Goal: Transaction & Acquisition: Purchase product/service

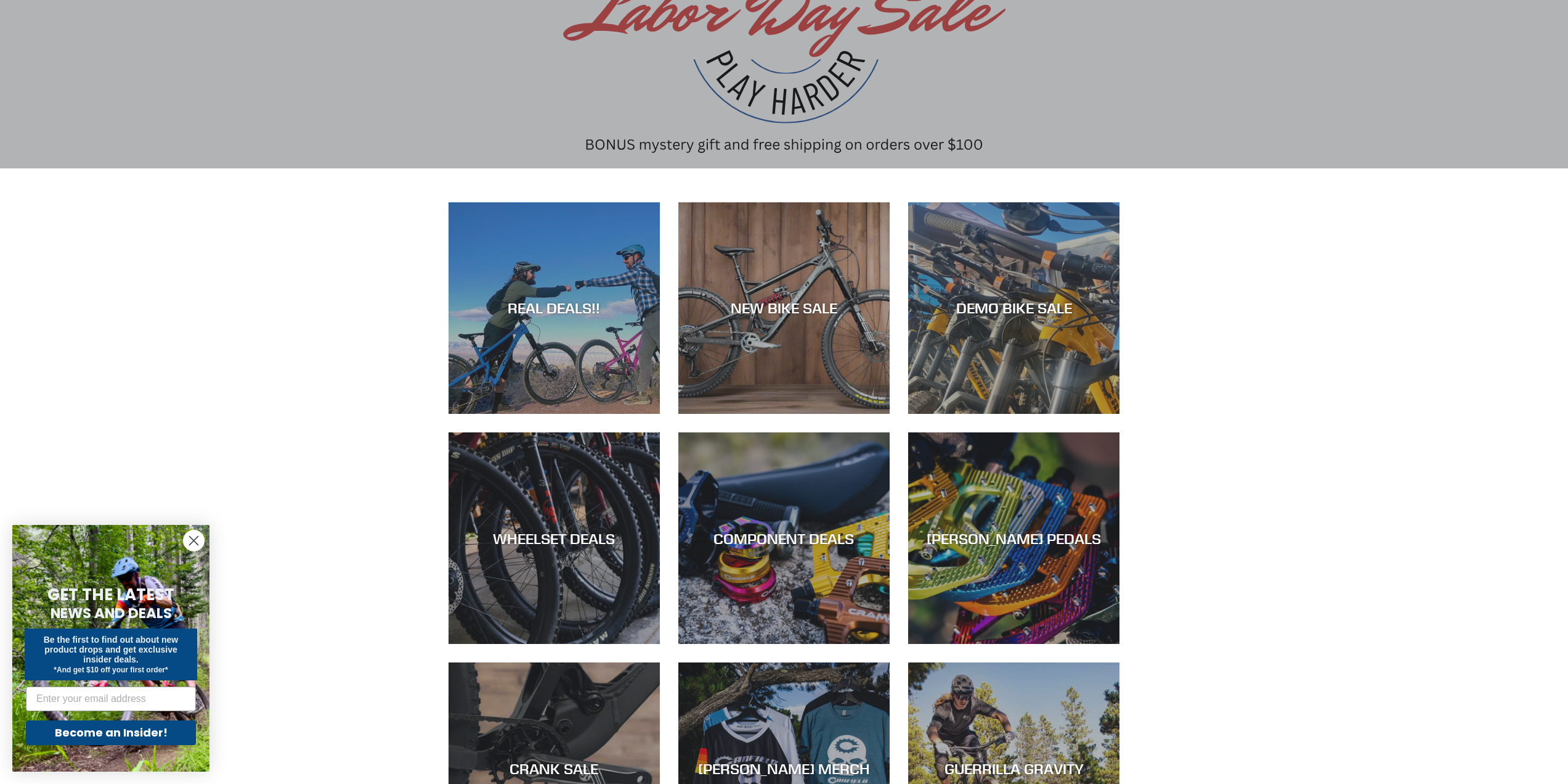
scroll to position [123, 0]
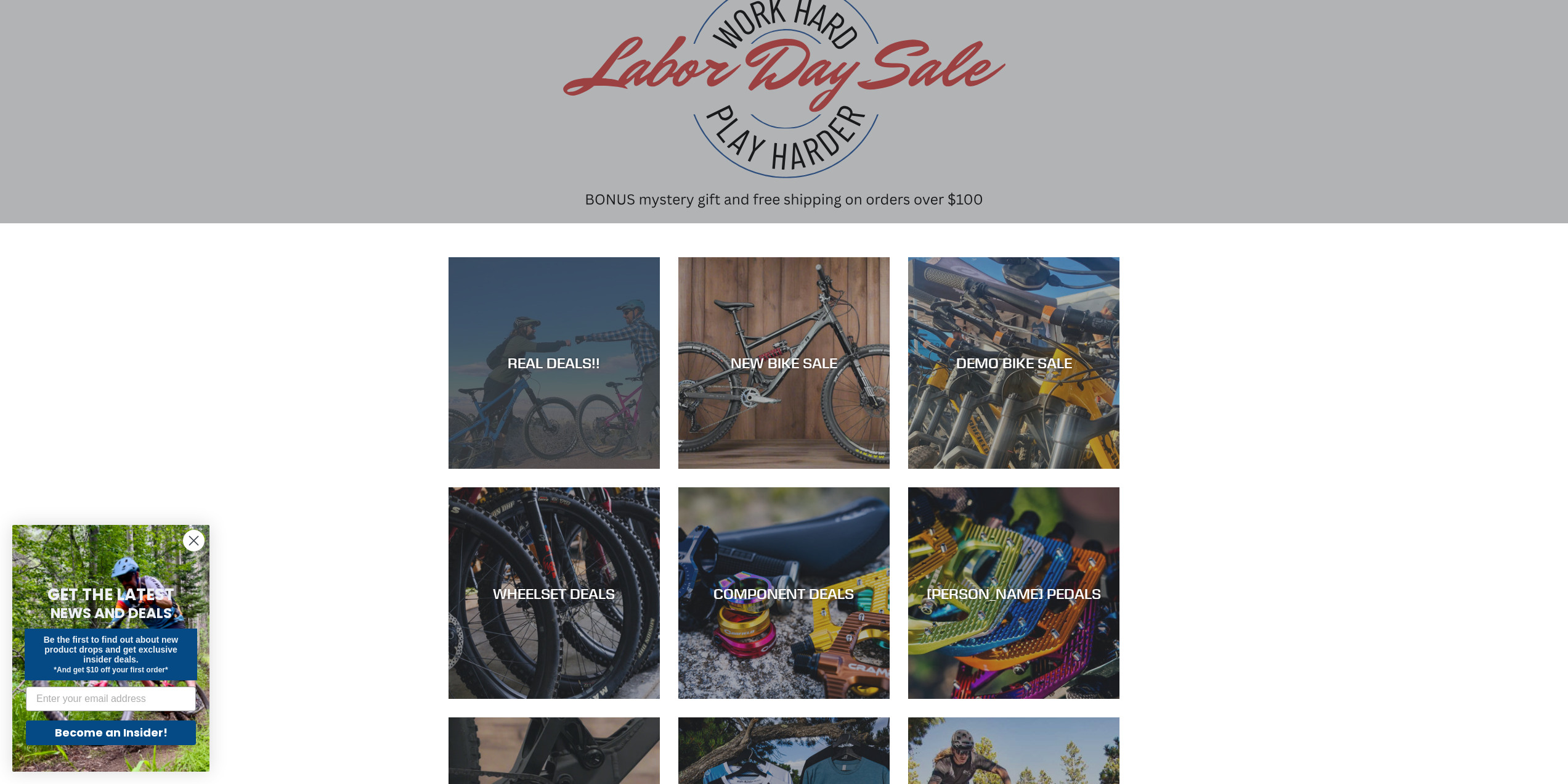
click at [554, 469] on div "REAL DEALS!!" at bounding box center [554, 469] width 212 height 0
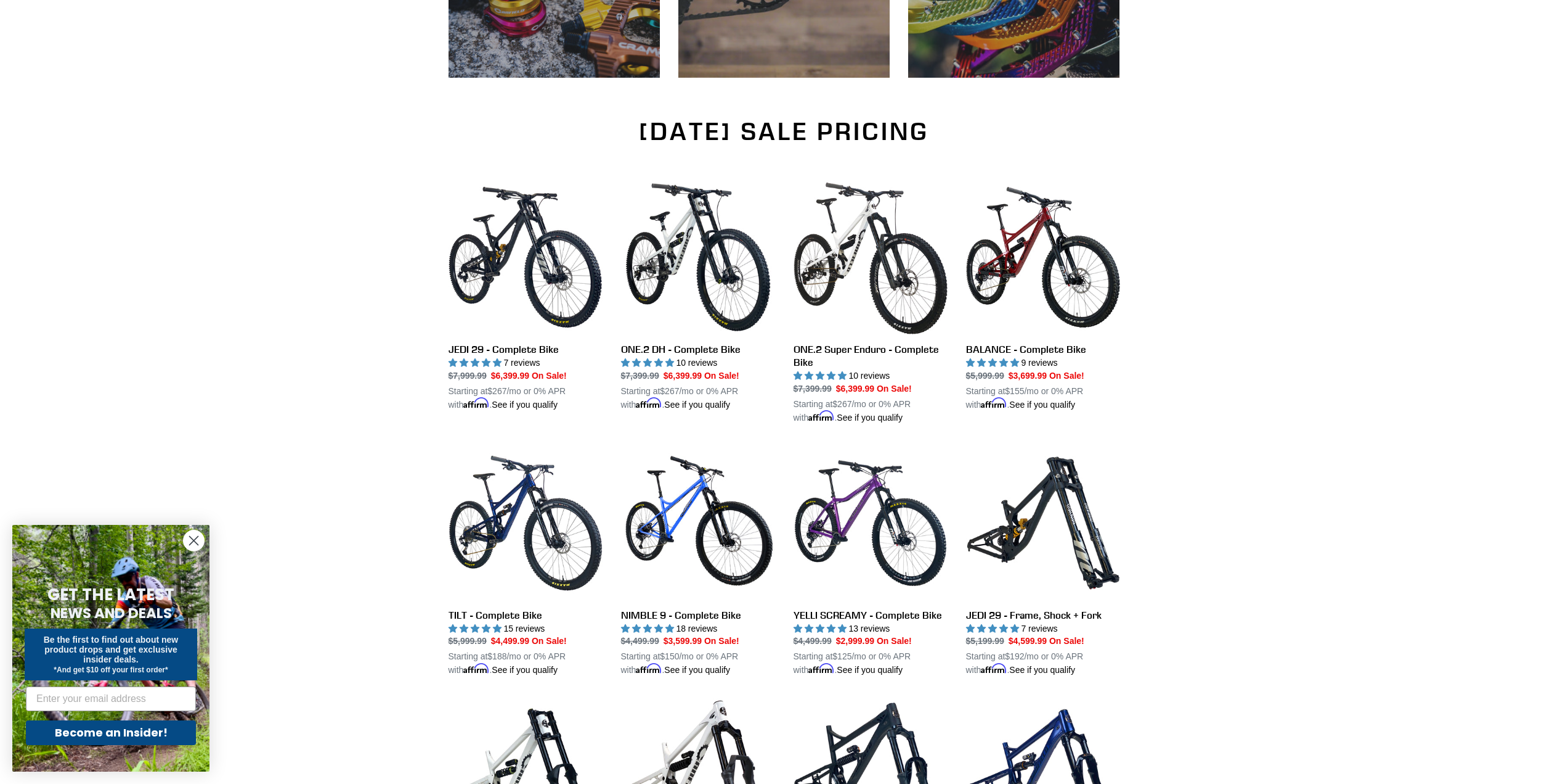
scroll to position [740, 0]
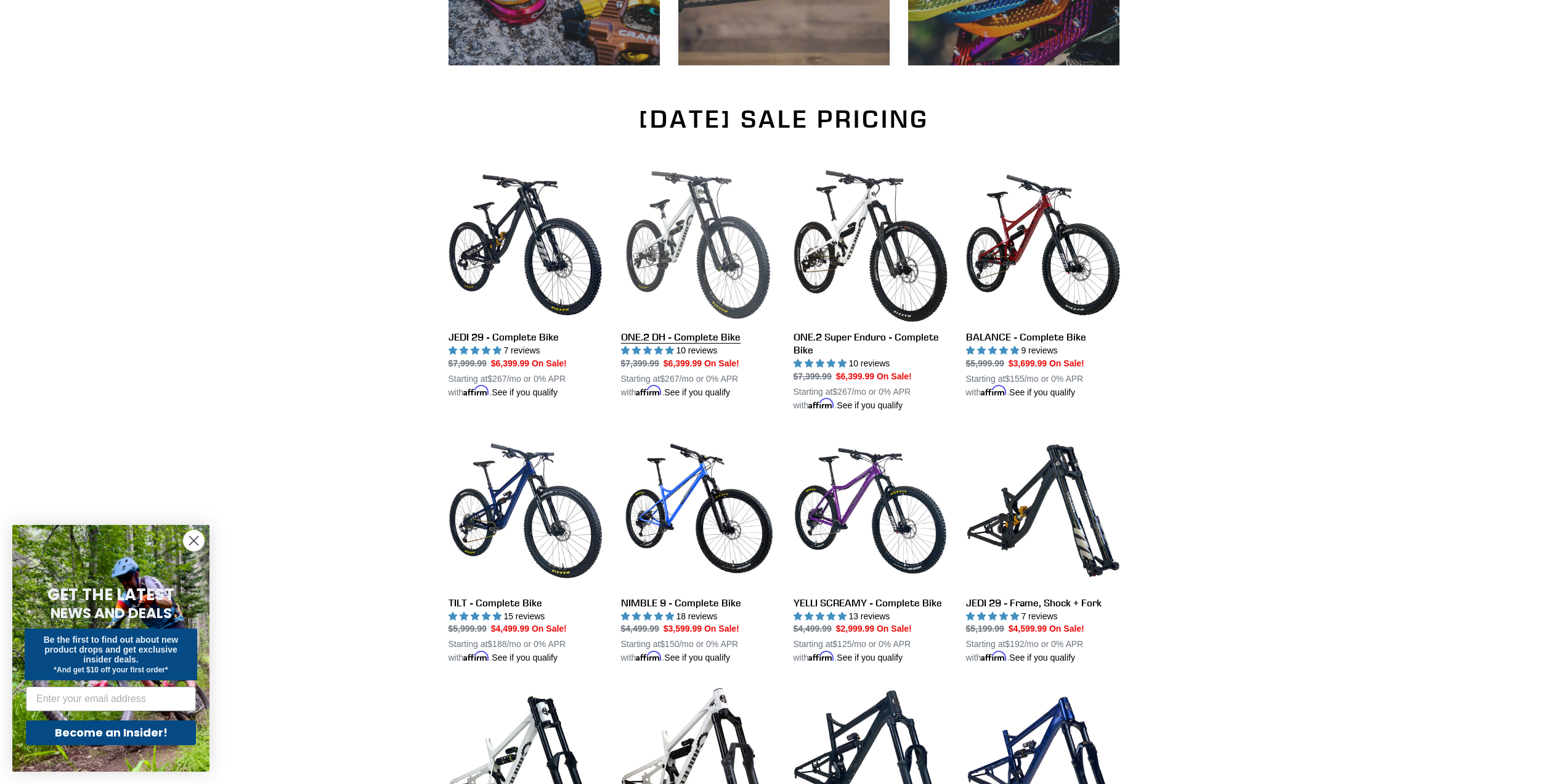
click at [696, 273] on link "ONE.2 DH - Complete Bike" at bounding box center [698, 283] width 154 height 231
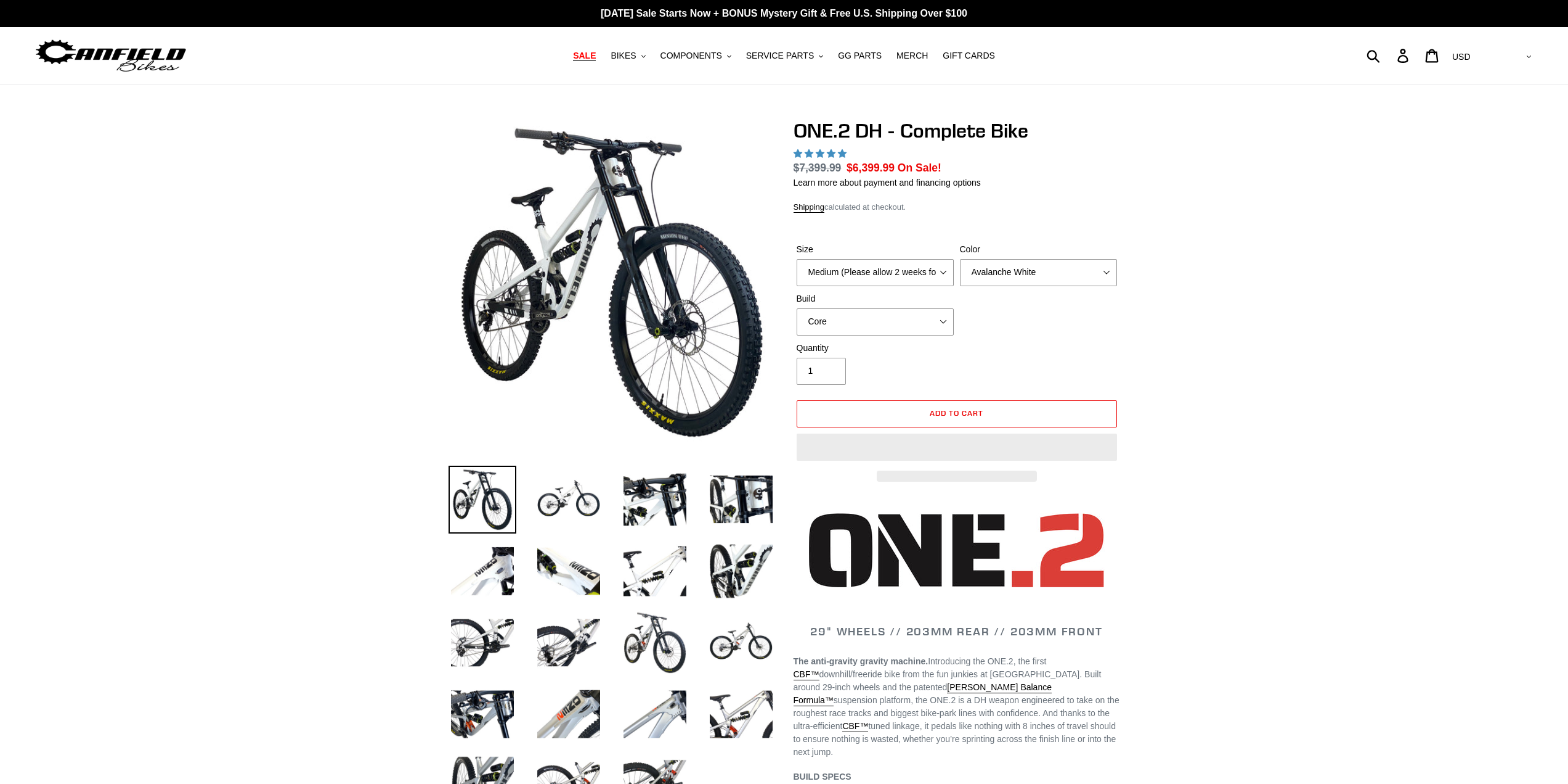
select select "highest-rating"
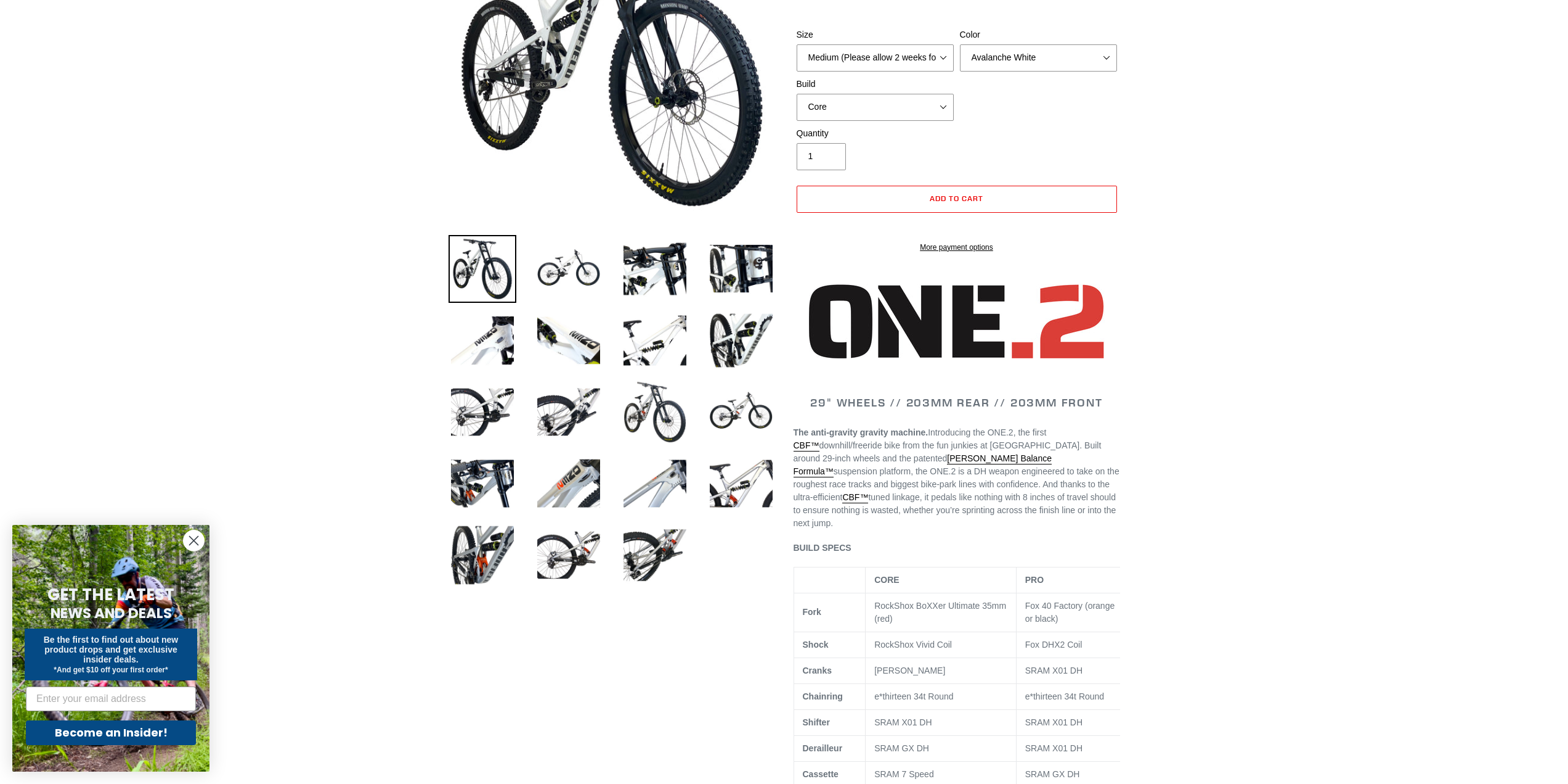
scroll to position [247, 0]
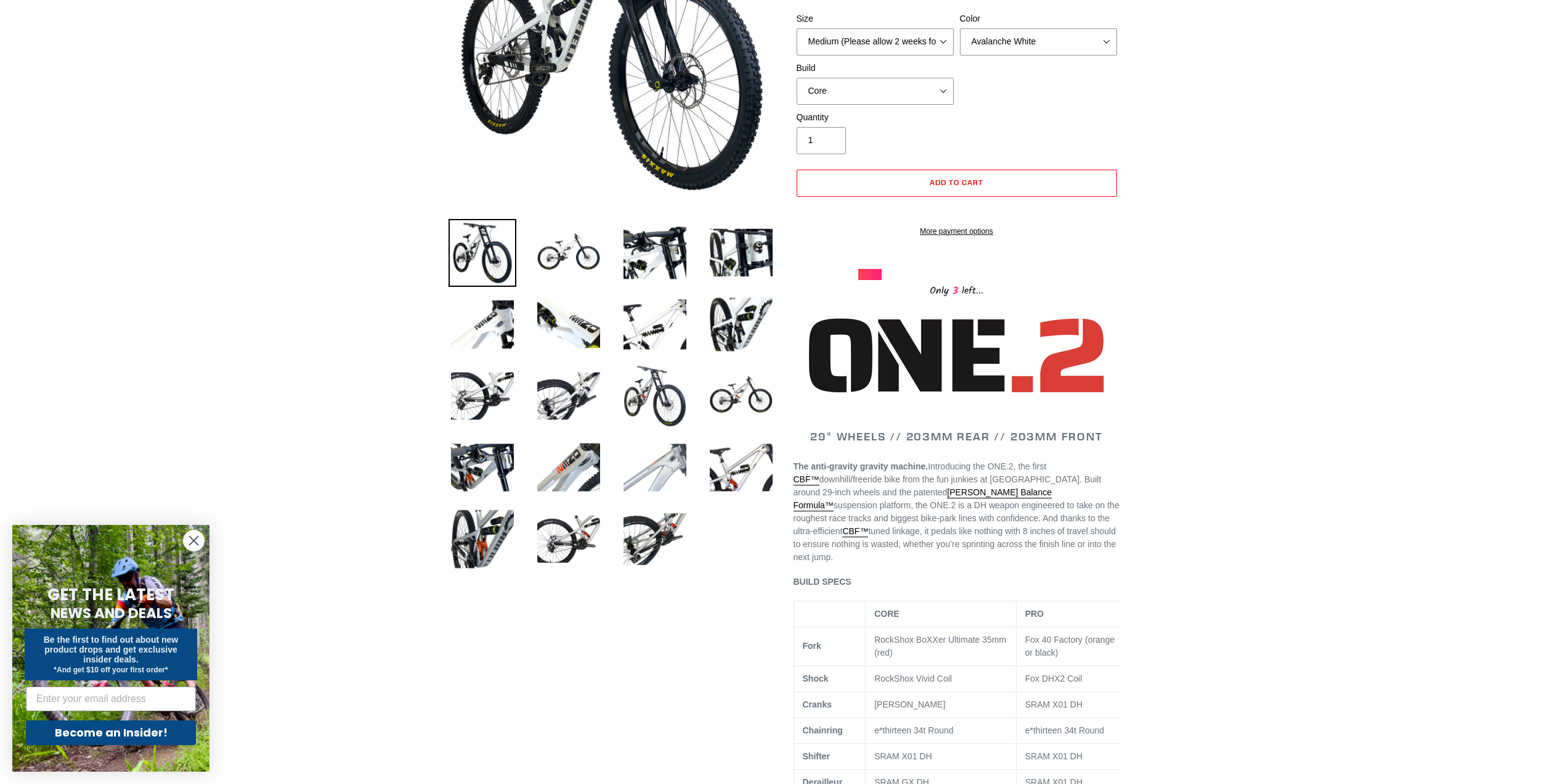
click at [647, 465] on img at bounding box center [655, 467] width 68 height 68
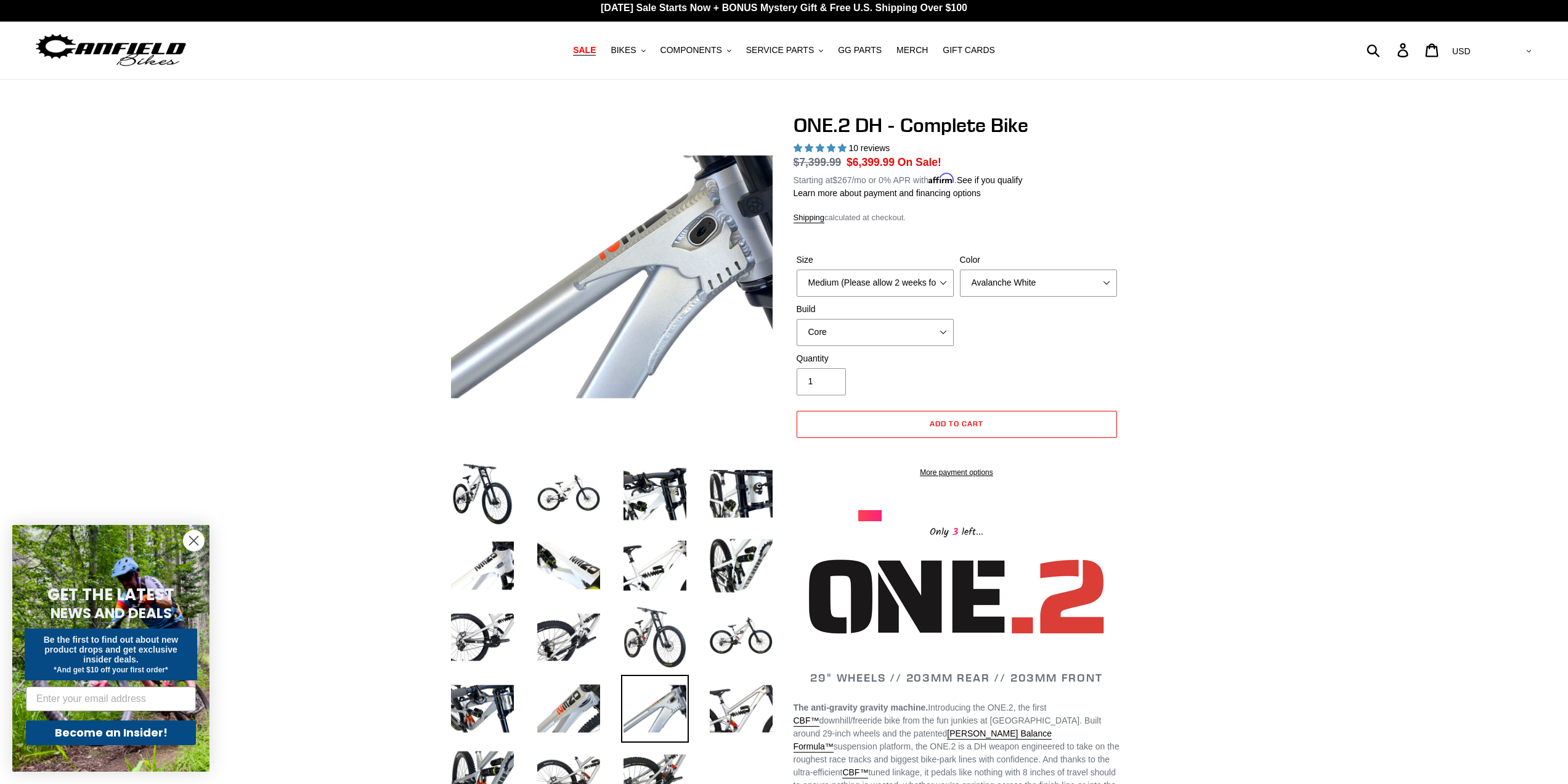
scroll to position [0, 0]
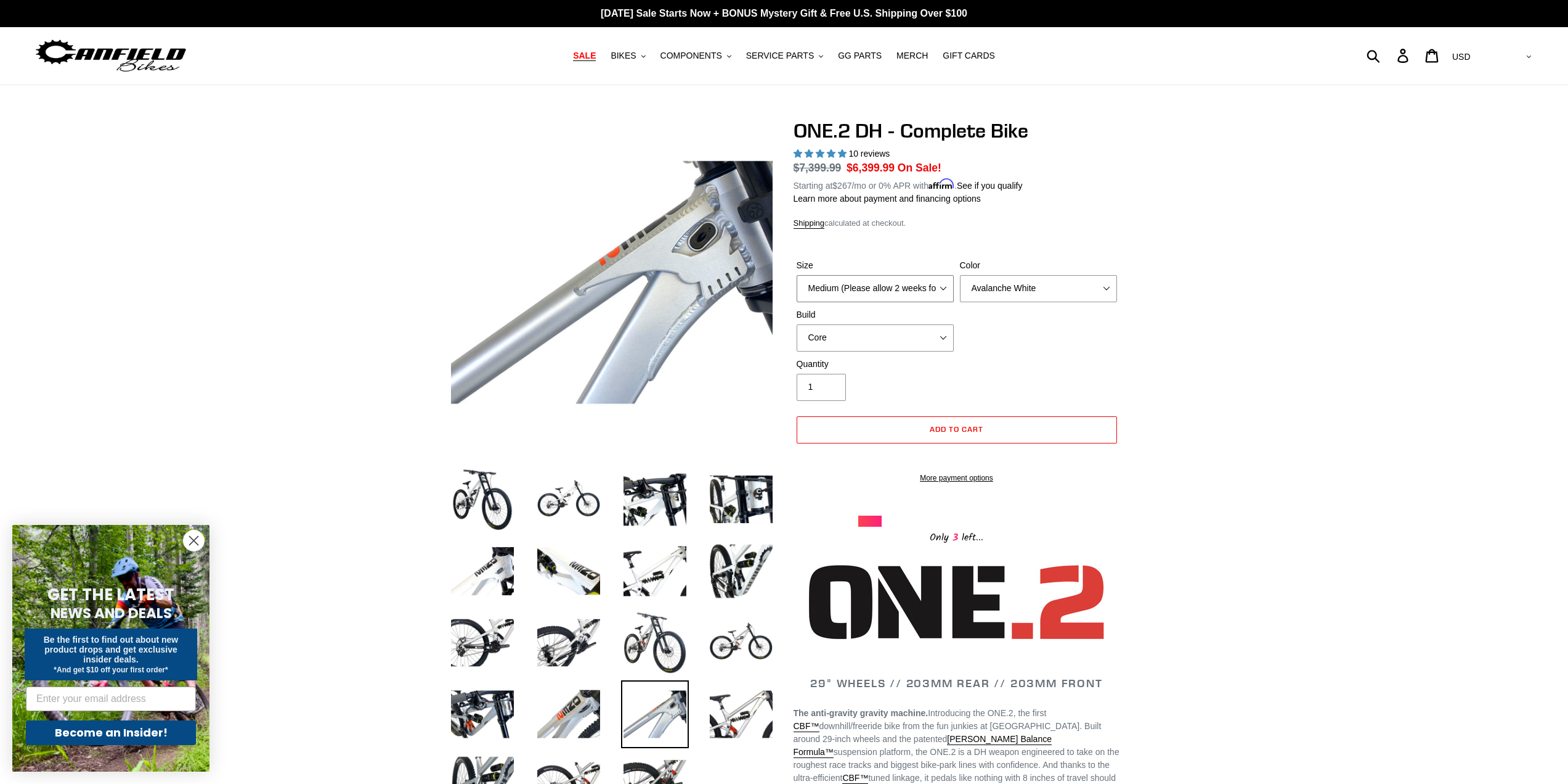
click at [939, 289] on select "Medium (Please allow 2 weeks for delivery) Large (Sold Out)" at bounding box center [875, 289] width 157 height 27
click at [1053, 297] on select "Avalanche White Bentonite Grey" at bounding box center [1038, 289] width 157 height 27
select select "Bentonite Grey"
click at [960, 275] on select "Avalanche White Bentonite Grey" at bounding box center [1038, 289] width 157 height 27
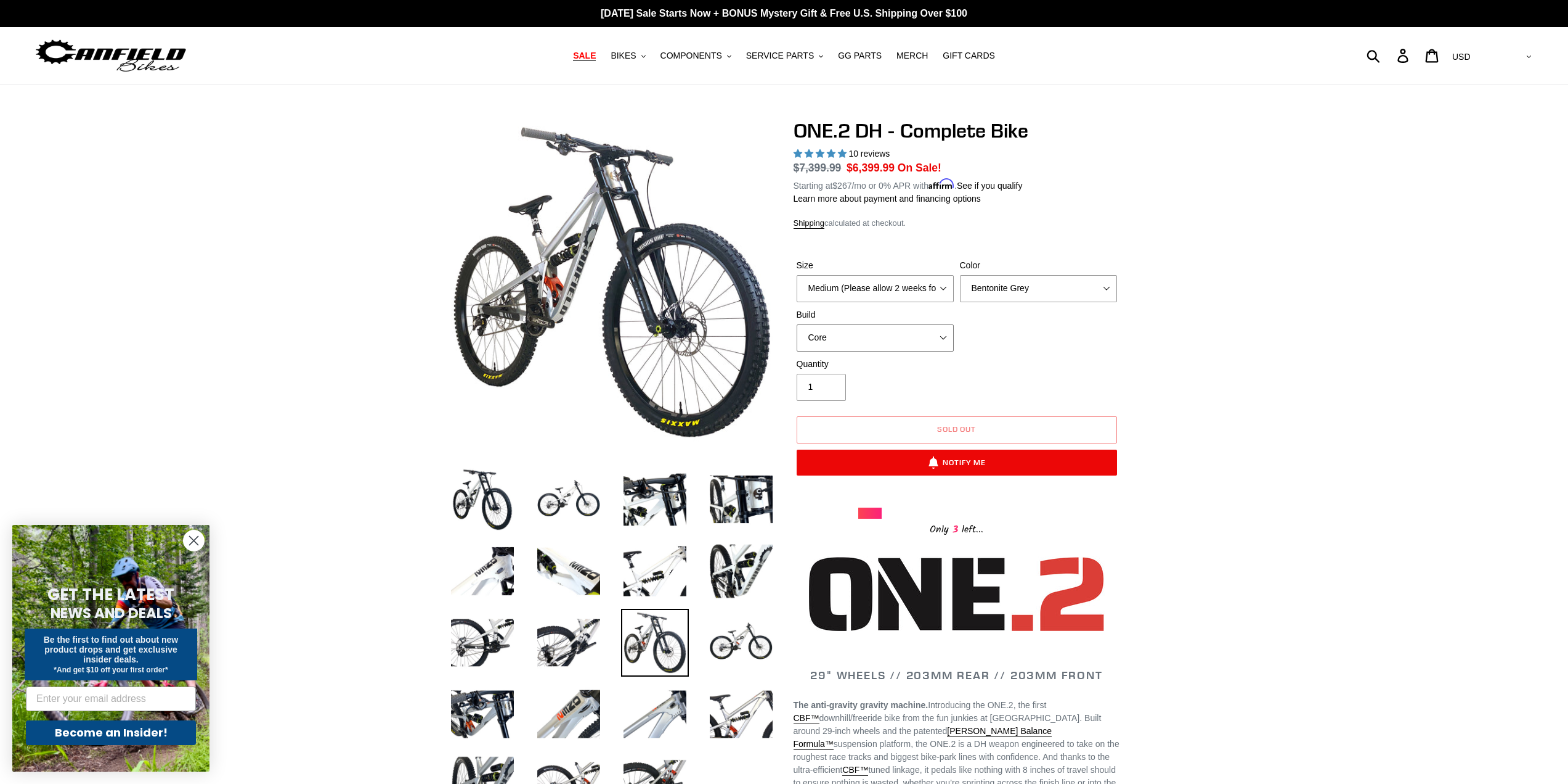
click at [909, 333] on select "Core Pro" at bounding box center [875, 338] width 157 height 27
click at [897, 287] on select "Medium (Please allow 2 weeks for delivery) Large (Sold Out)" at bounding box center [875, 289] width 157 height 27
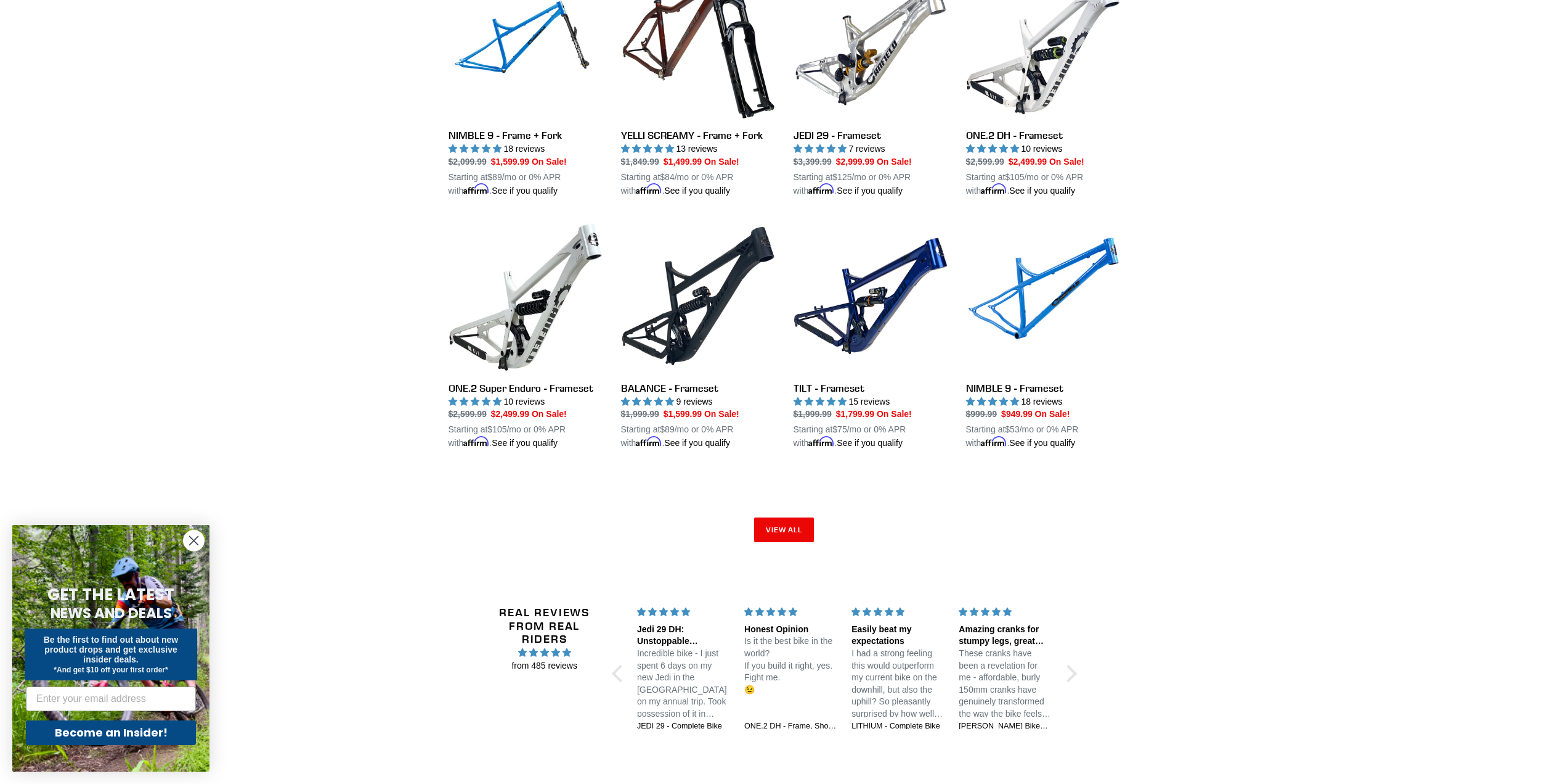
scroll to position [1727, 0]
click at [786, 531] on link "View all" at bounding box center [784, 528] width 60 height 25
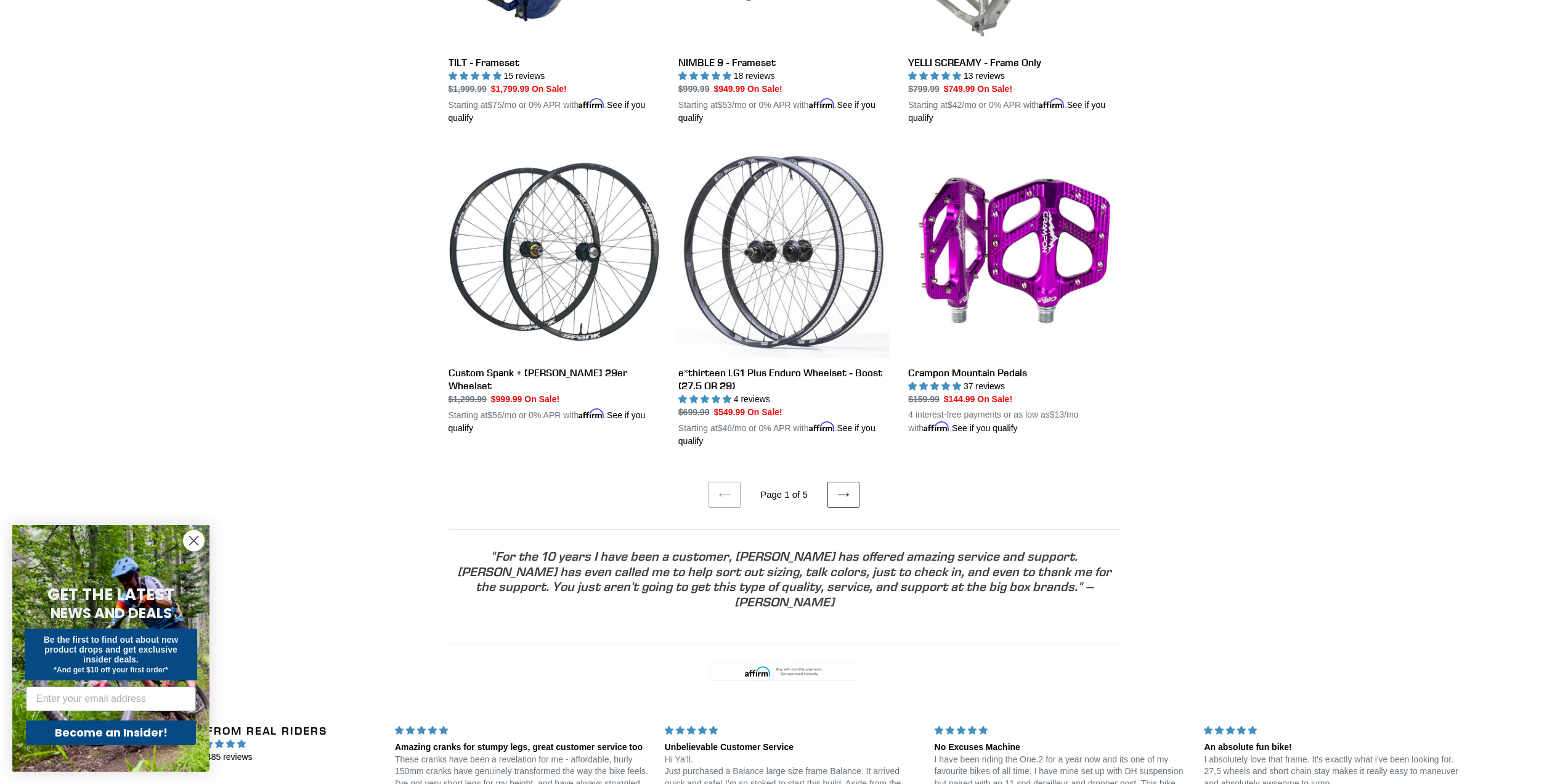
scroll to position [2466, 0]
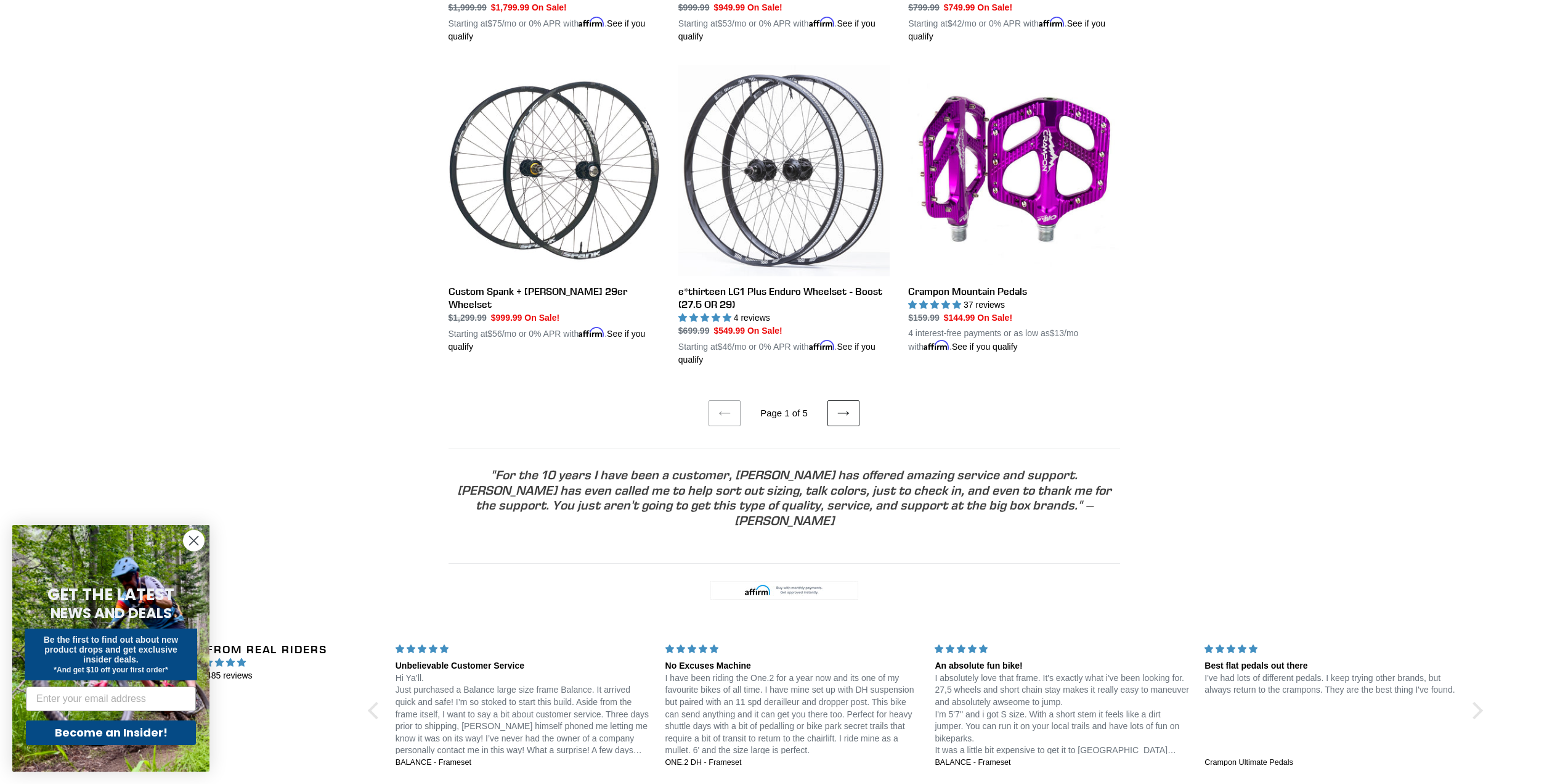
click at [845, 407] on icon at bounding box center [843, 413] width 12 height 12
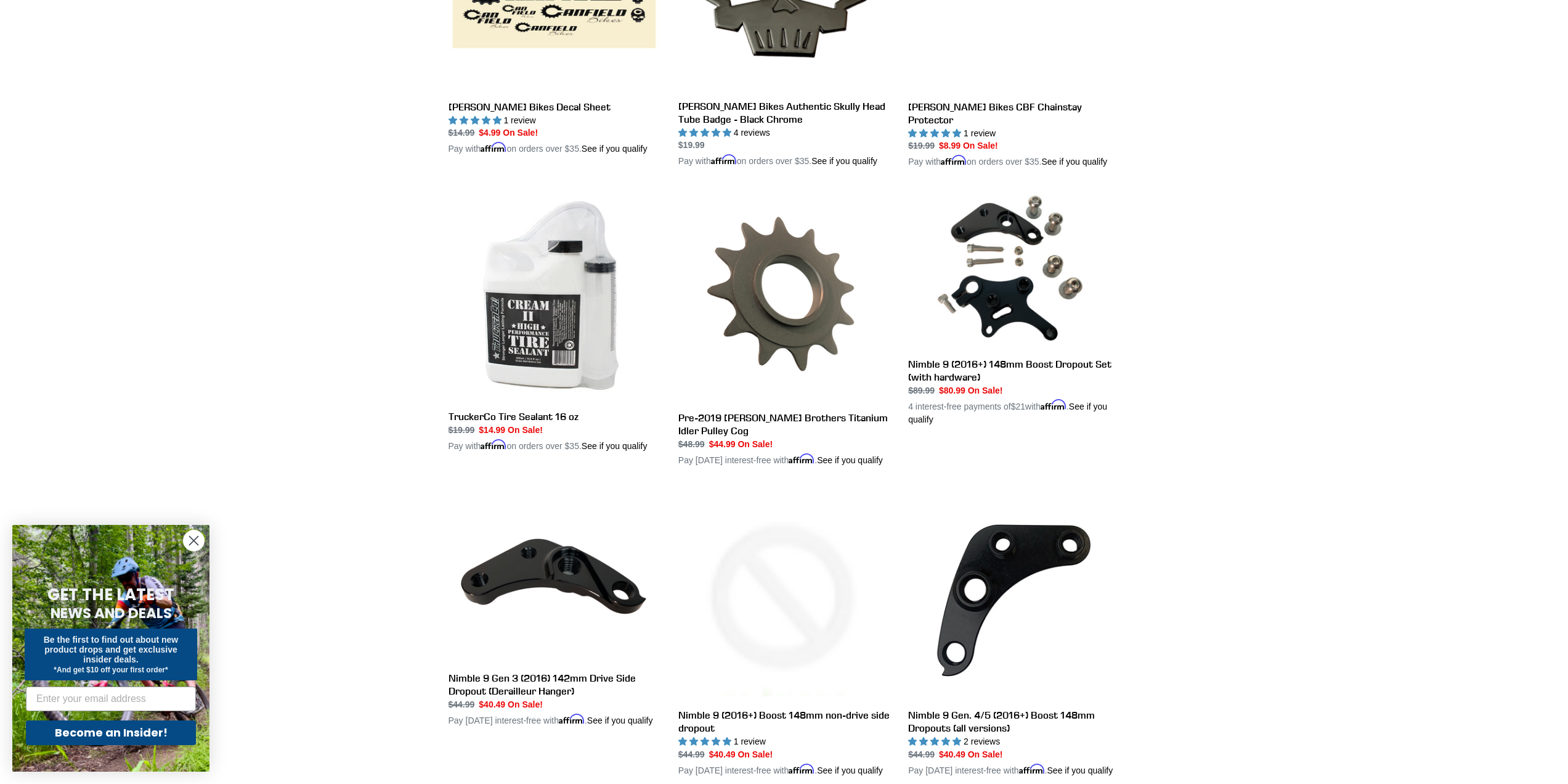
scroll to position [2589, 0]
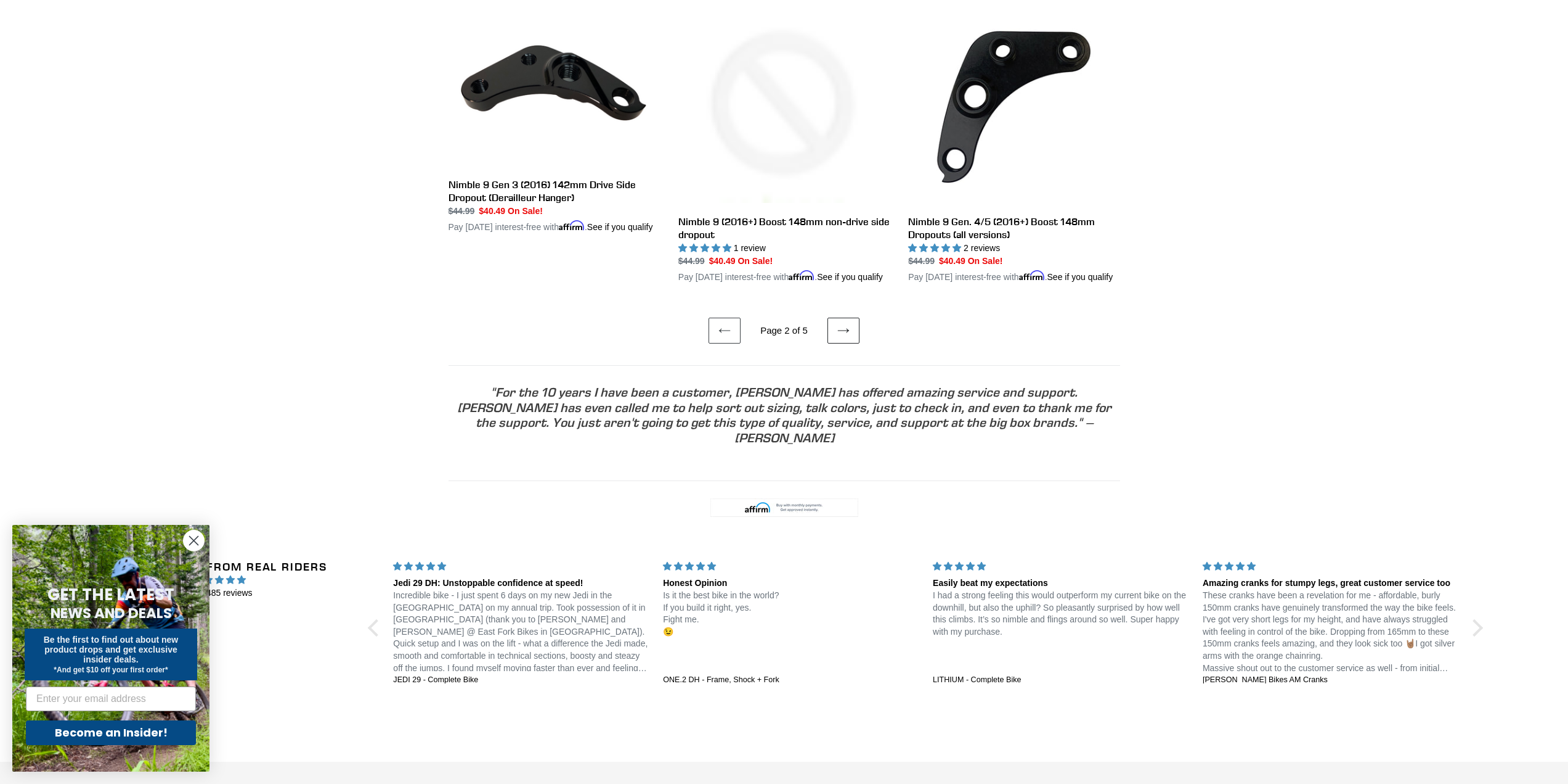
click at [834, 341] on link "Next page" at bounding box center [844, 330] width 32 height 26
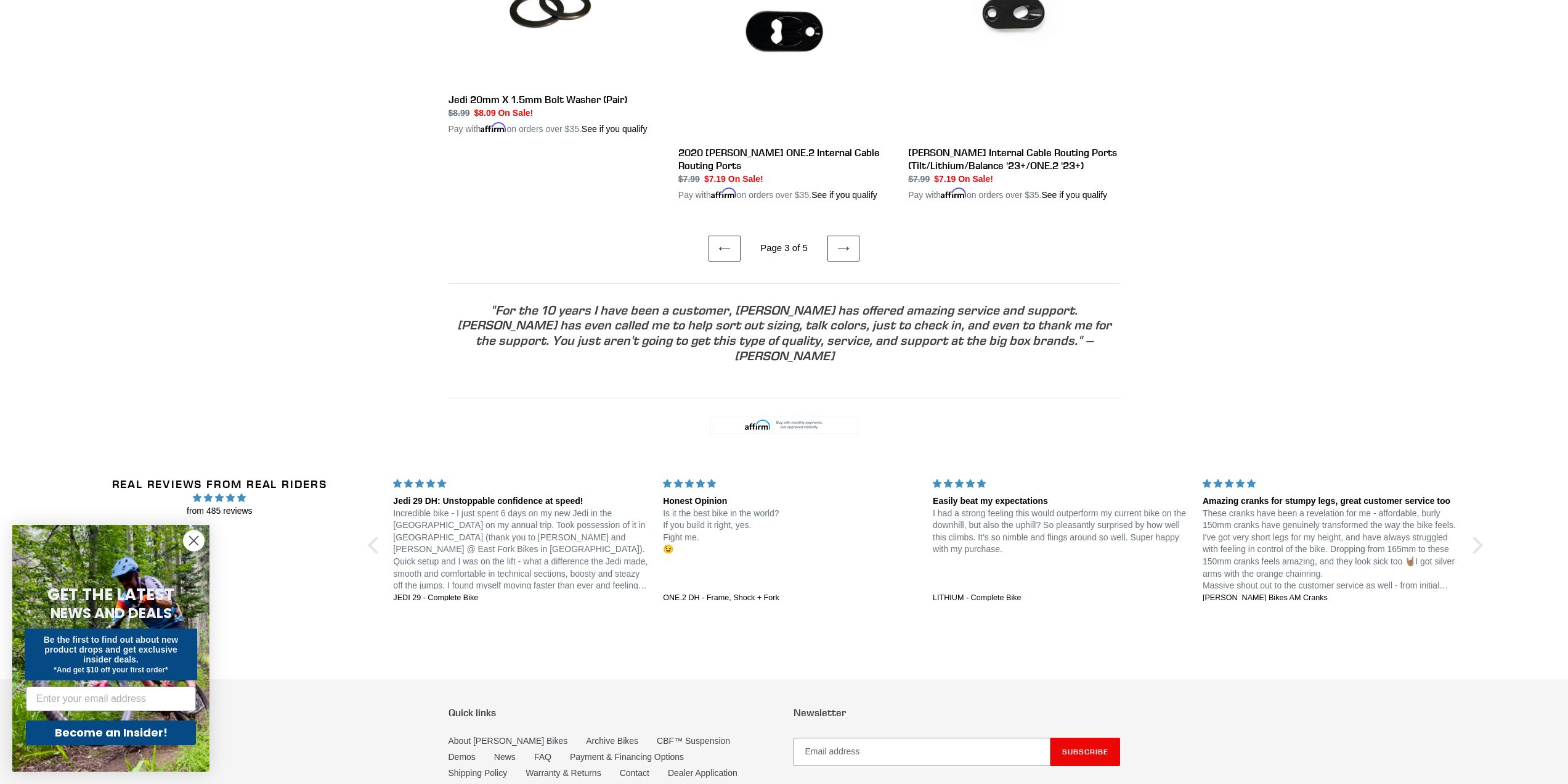
scroll to position [2589, 0]
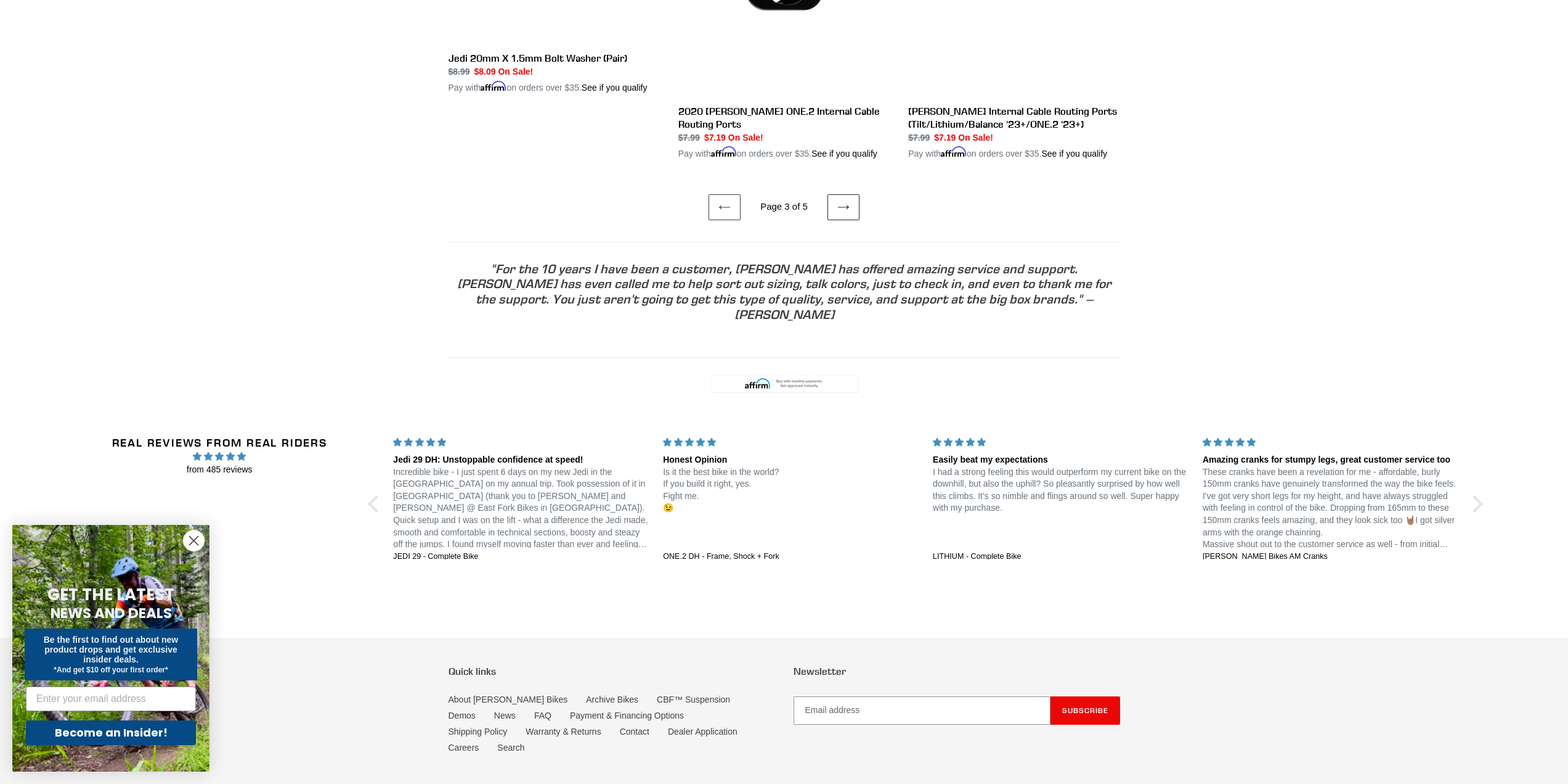
click at [836, 194] on link "Next page" at bounding box center [844, 207] width 32 height 26
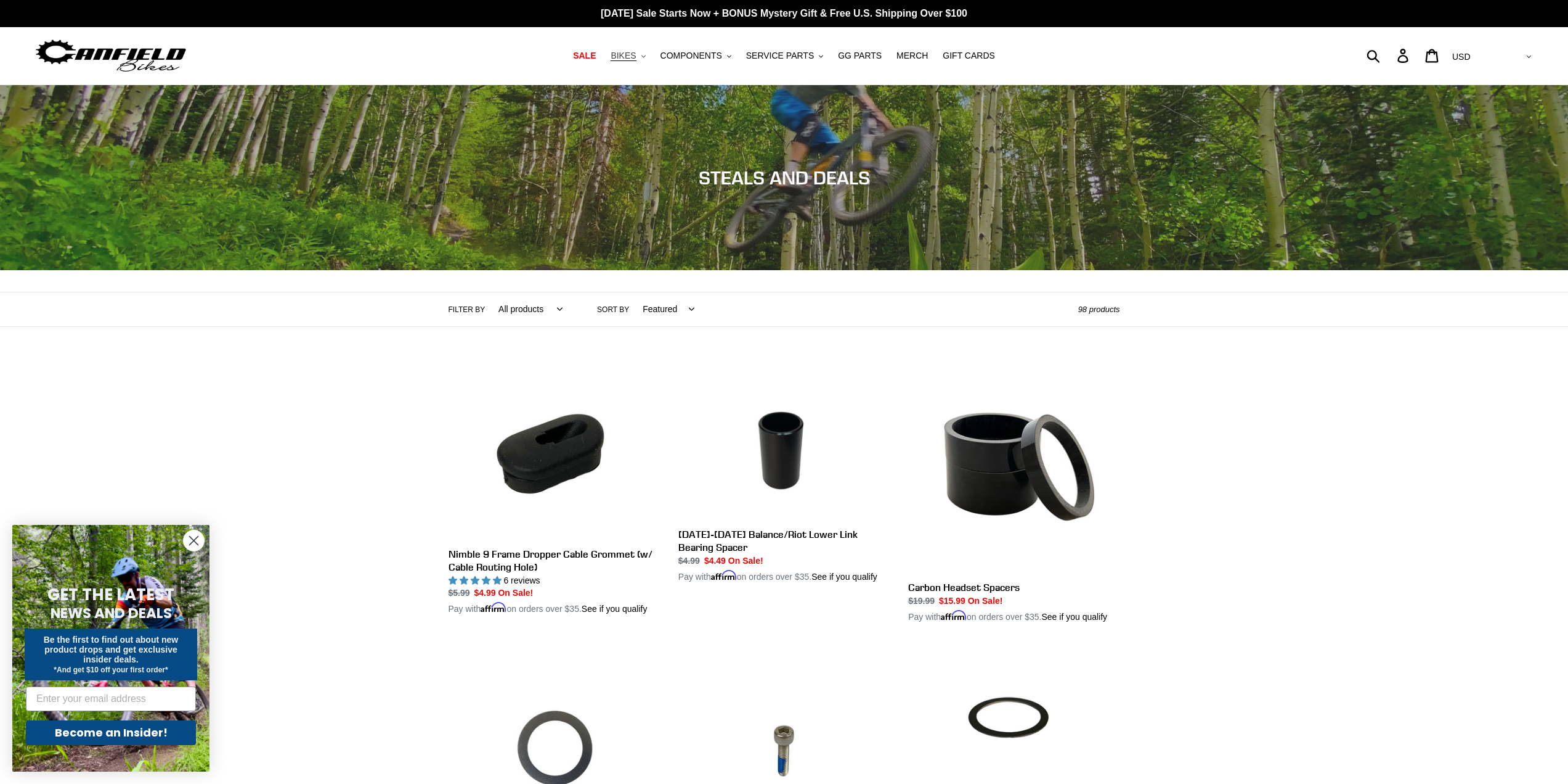
click at [635, 63] on button "BIKES .cls-1{fill:#231f20}" at bounding box center [627, 55] width 46 height 17
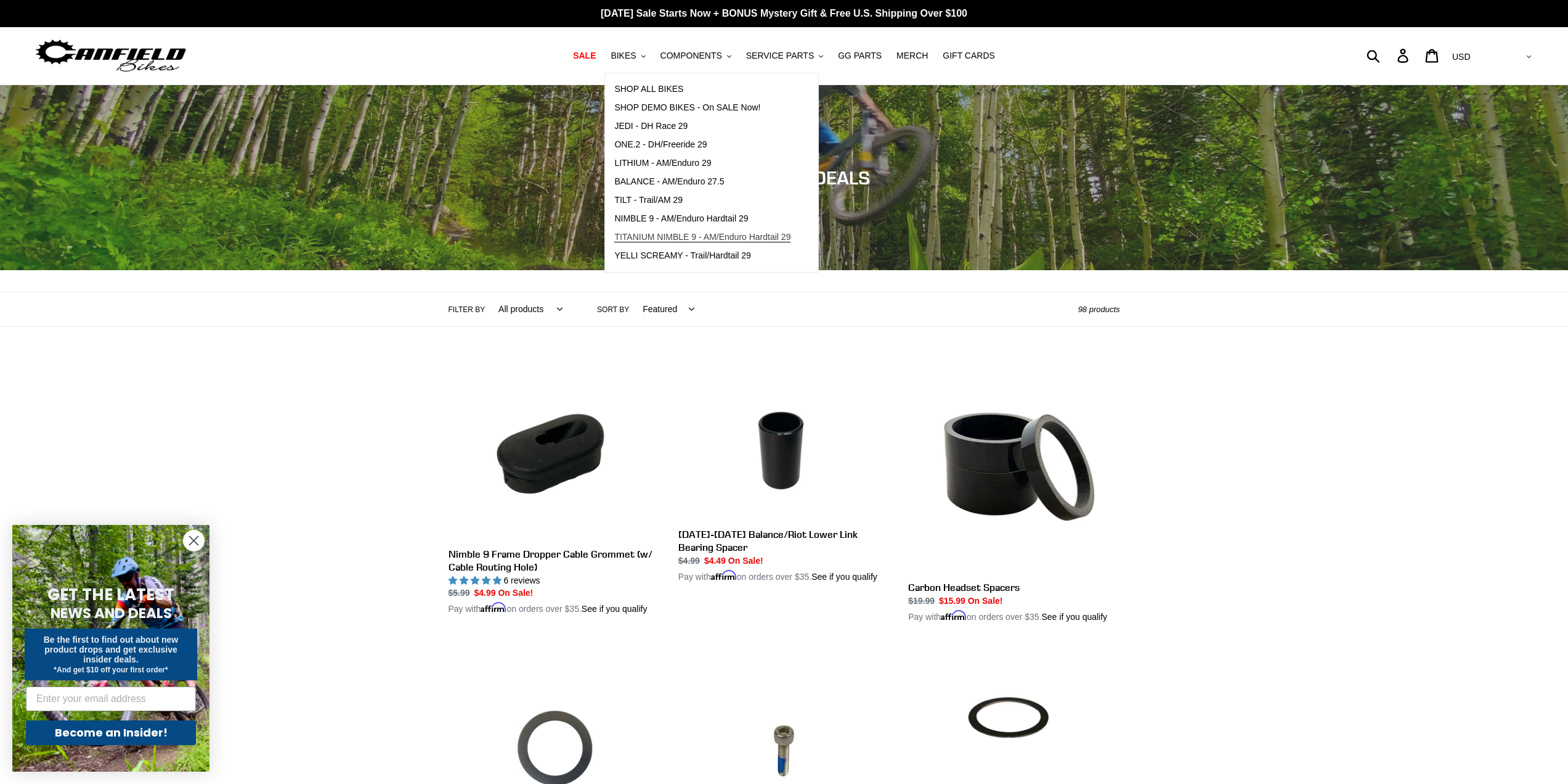
click at [676, 244] on link "TITANIUM NIMBLE 9 - AM/Enduro Hardtail 29" at bounding box center [702, 237] width 195 height 18
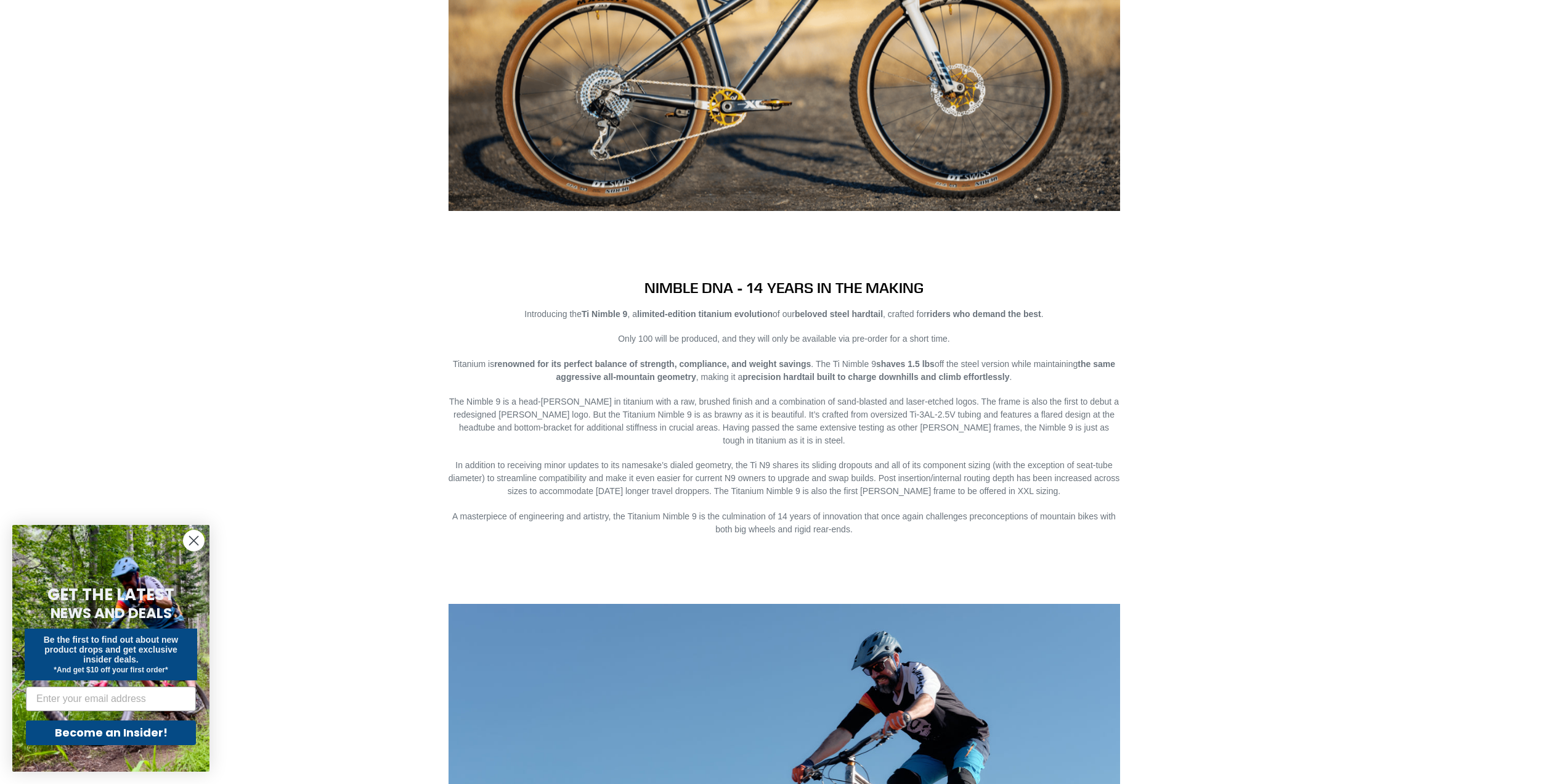
scroll to position [987, 0]
